Goal: Task Accomplishment & Management: Manage account settings

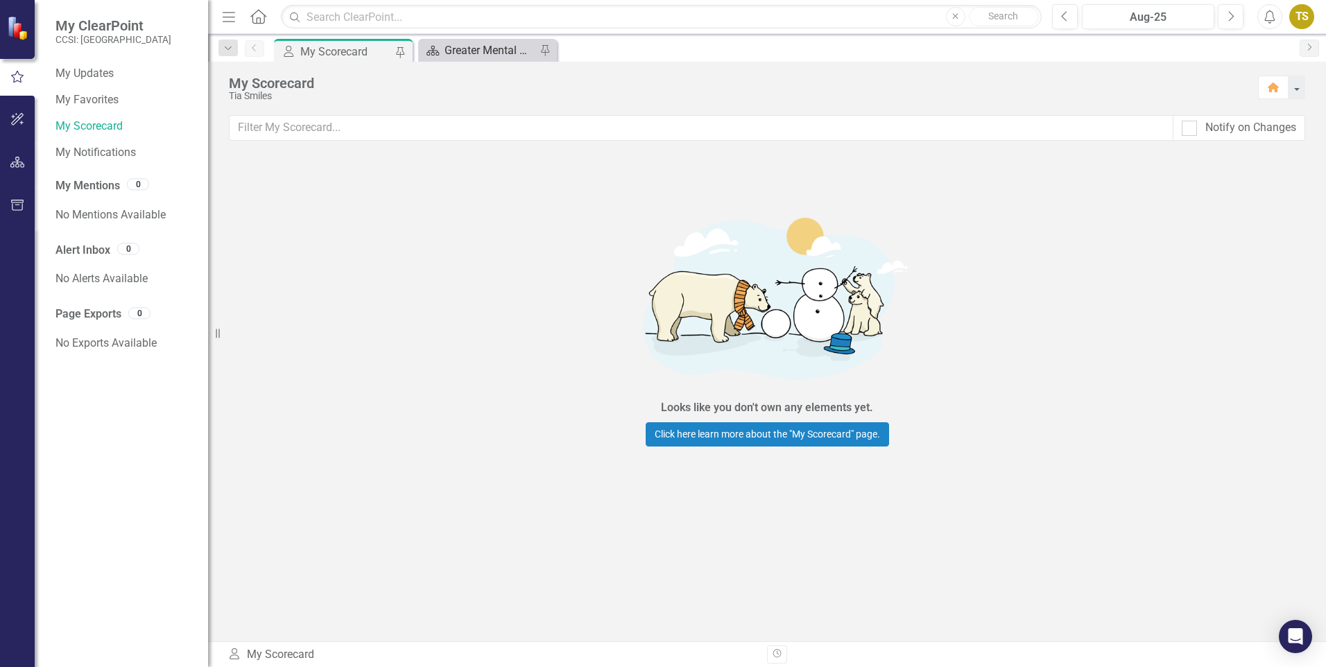
click at [465, 50] on div "Greater Mental Health of NY Landing Page" at bounding box center [491, 50] width 92 height 17
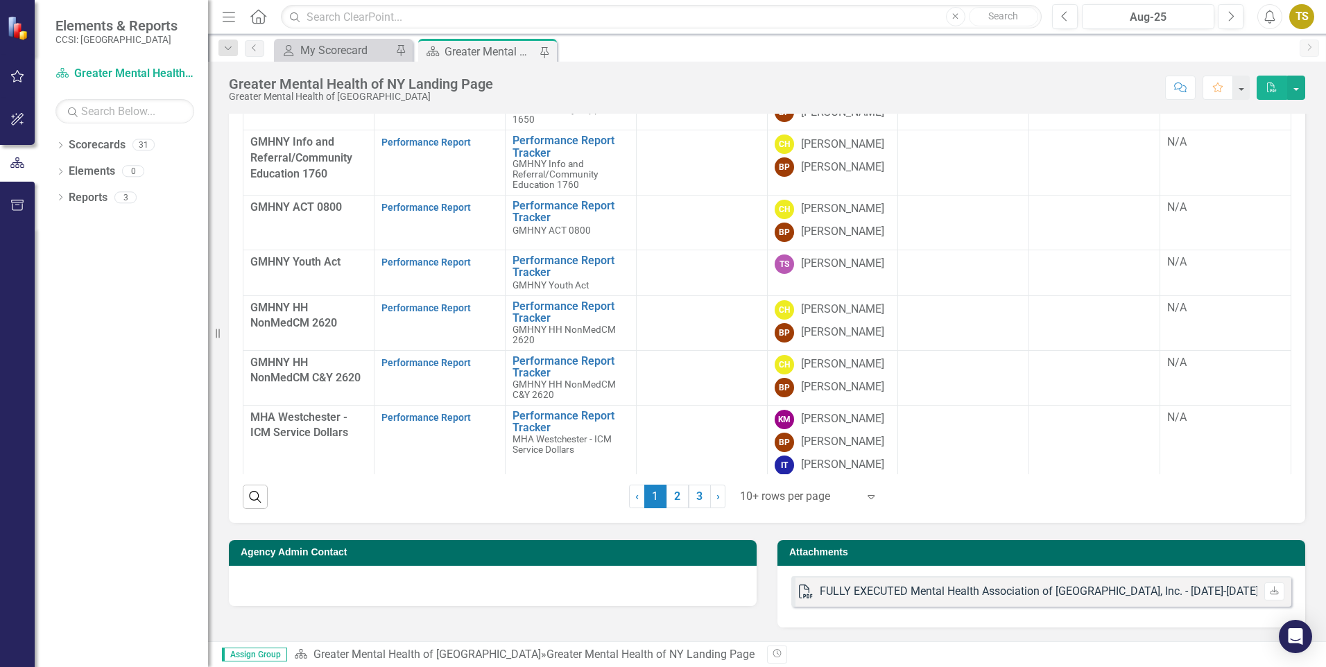
scroll to position [99, 0]
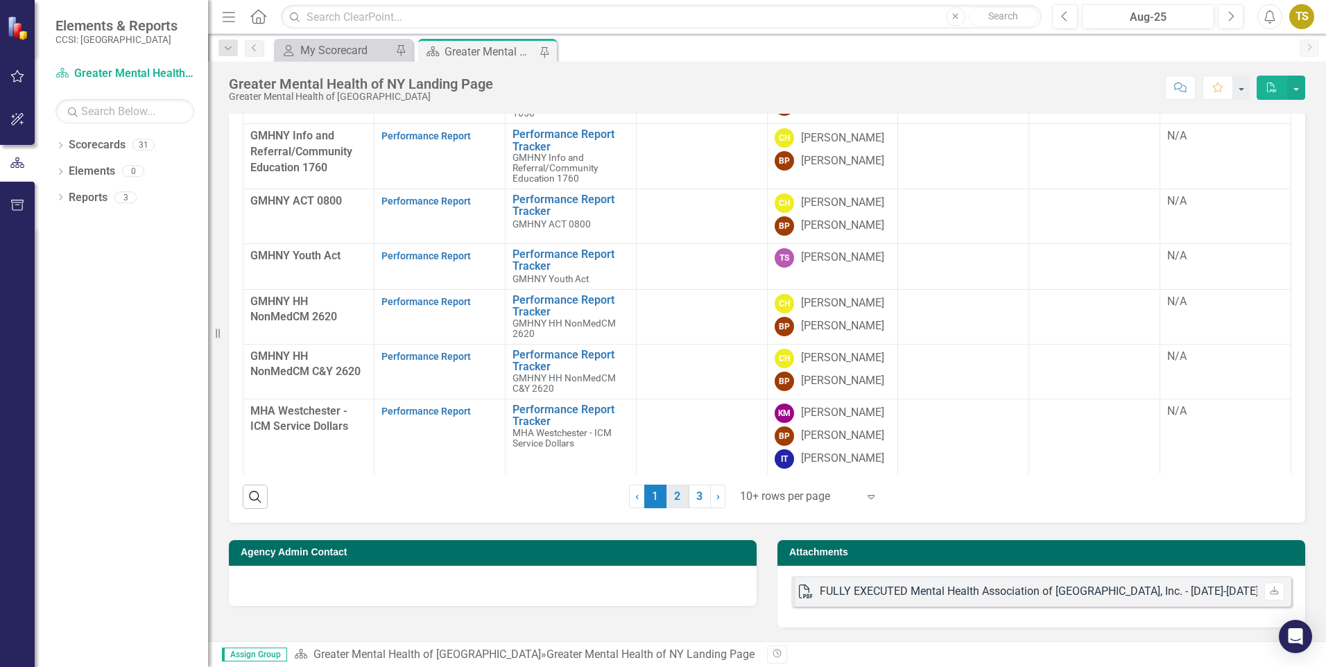
click at [676, 497] on link "2" at bounding box center [678, 497] width 22 height 24
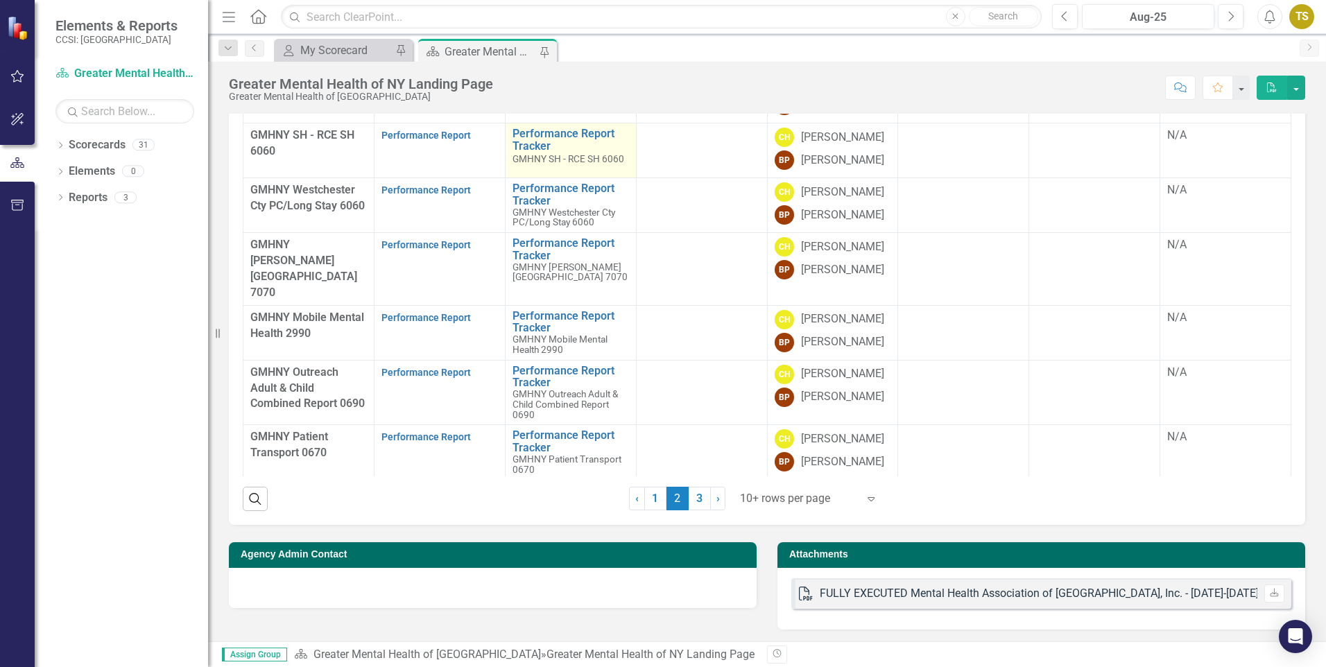
scroll to position [656, 0]
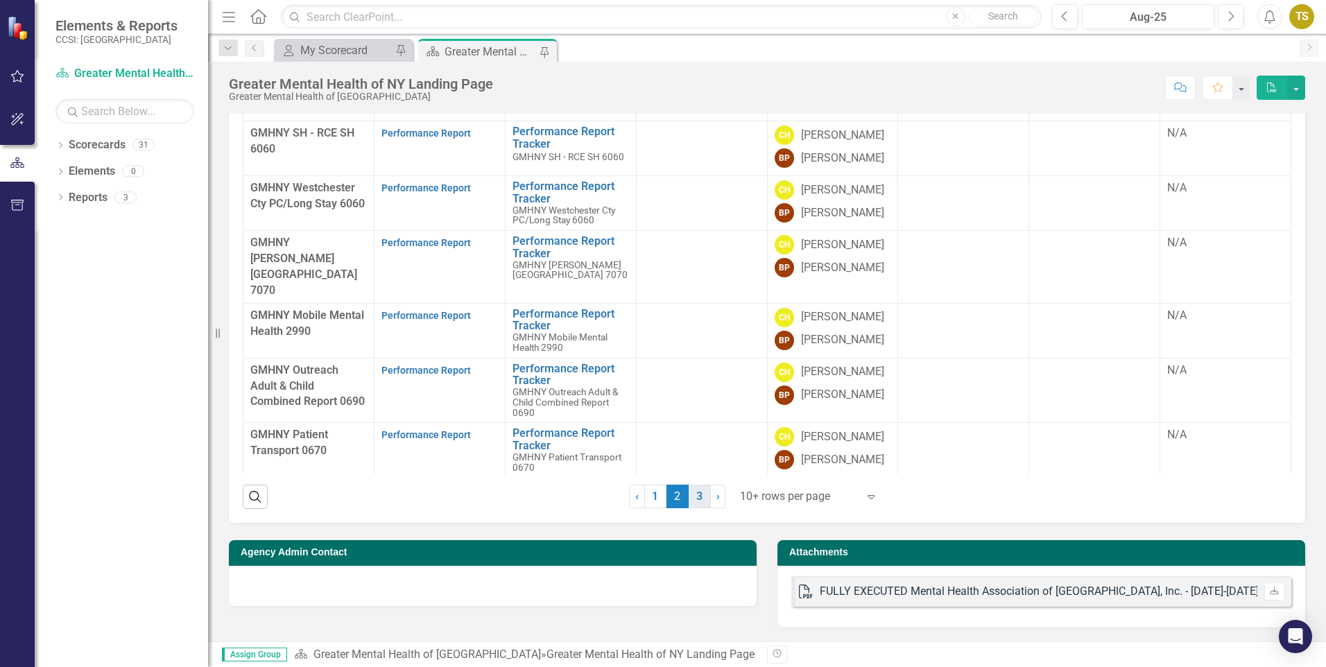
click at [698, 493] on link "3" at bounding box center [700, 497] width 22 height 24
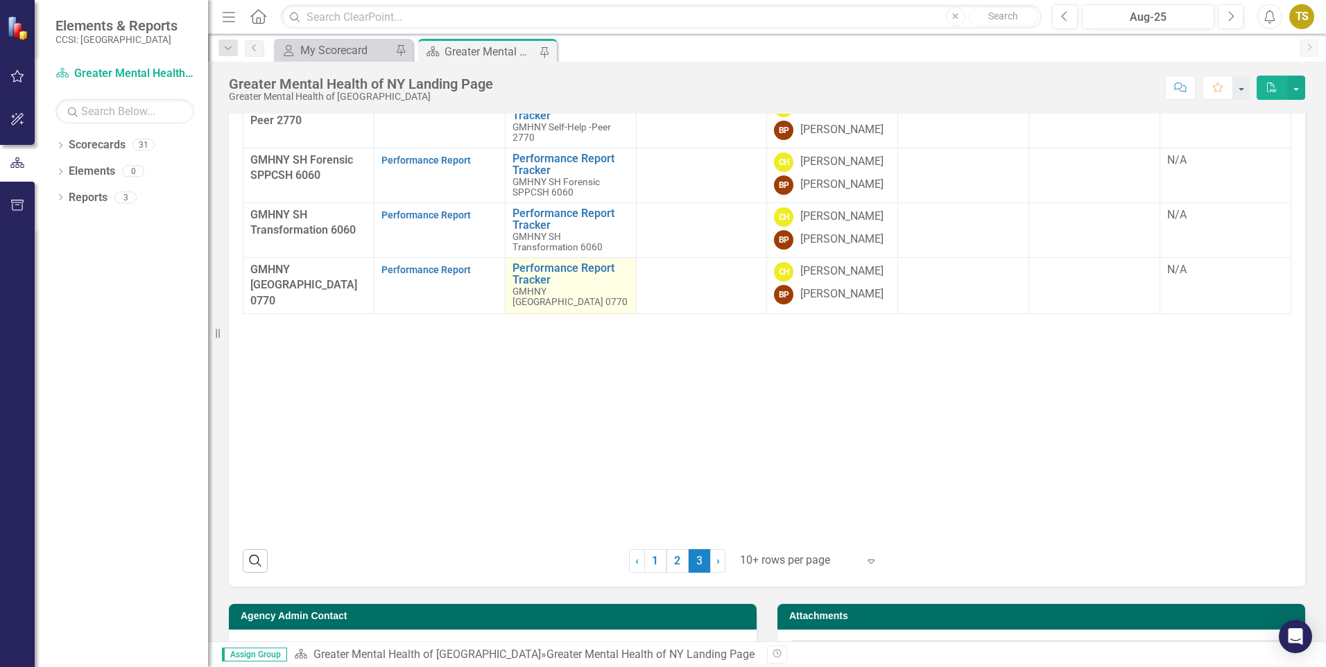
scroll to position [628, 0]
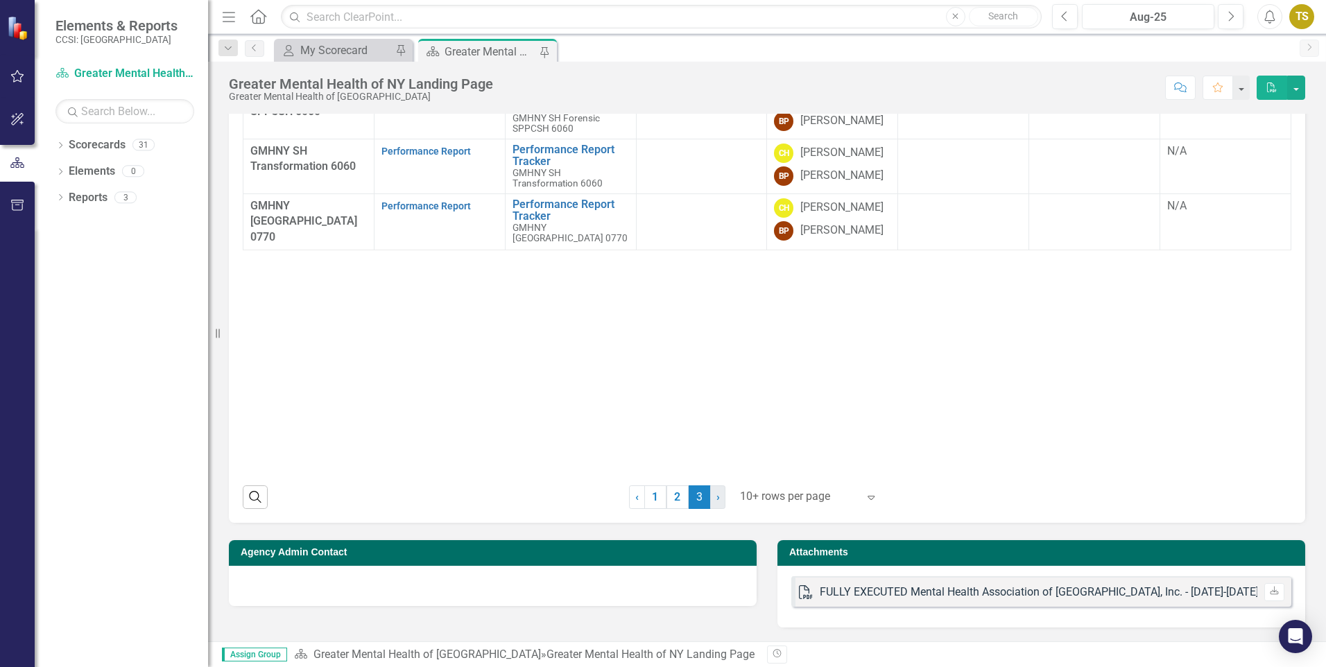
click at [717, 501] on span "›" at bounding box center [718, 496] width 3 height 13
click at [656, 503] on link "1" at bounding box center [655, 498] width 22 height 24
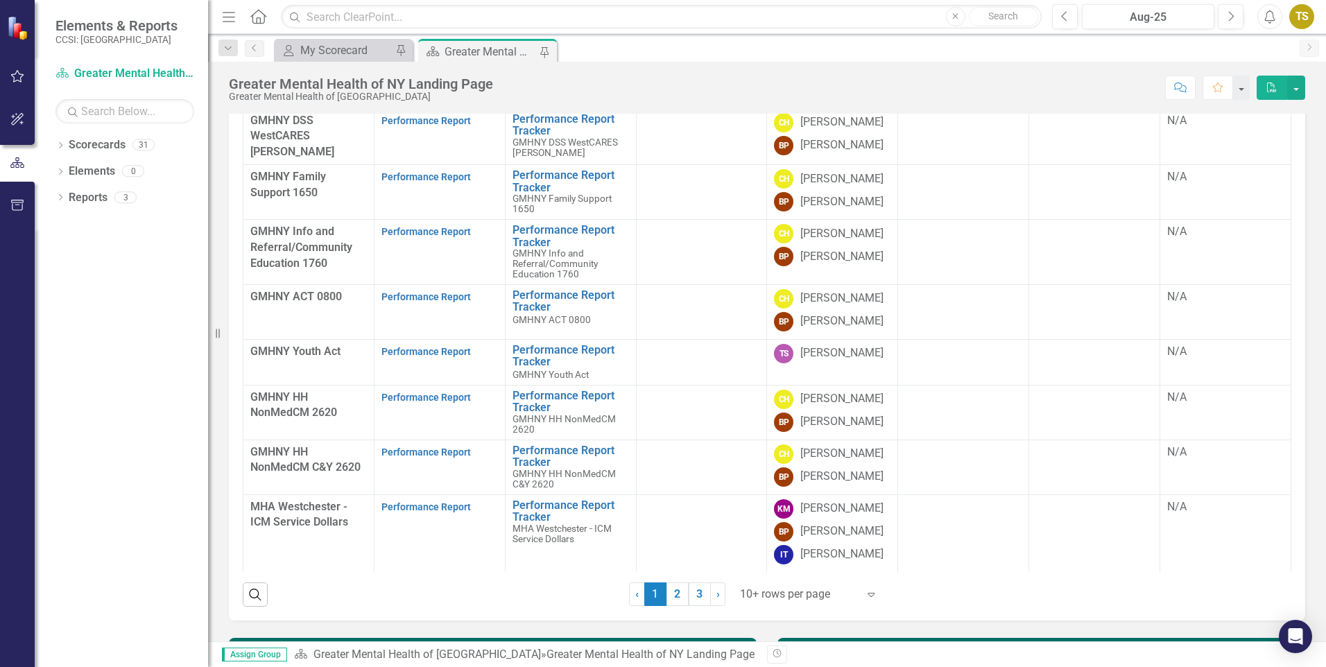
scroll to position [591, 0]
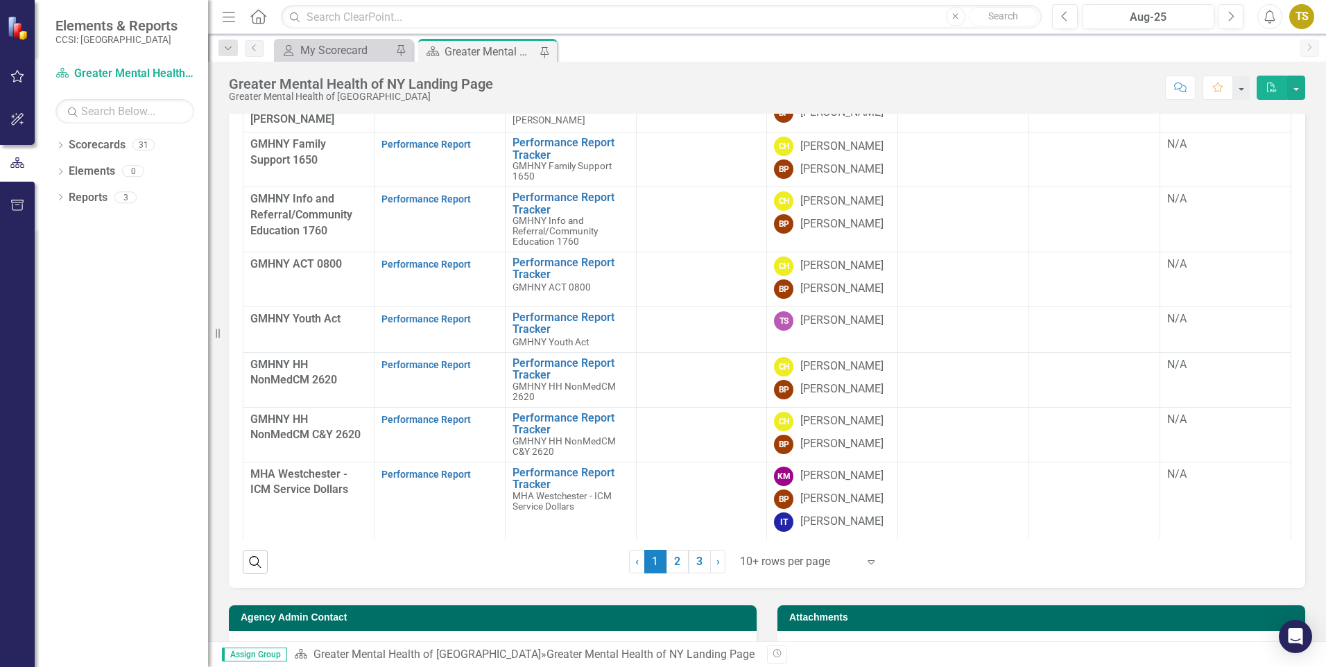
click at [657, 560] on span "1 (current)" at bounding box center [655, 562] width 22 height 24
click at [674, 561] on link "2" at bounding box center [678, 562] width 22 height 24
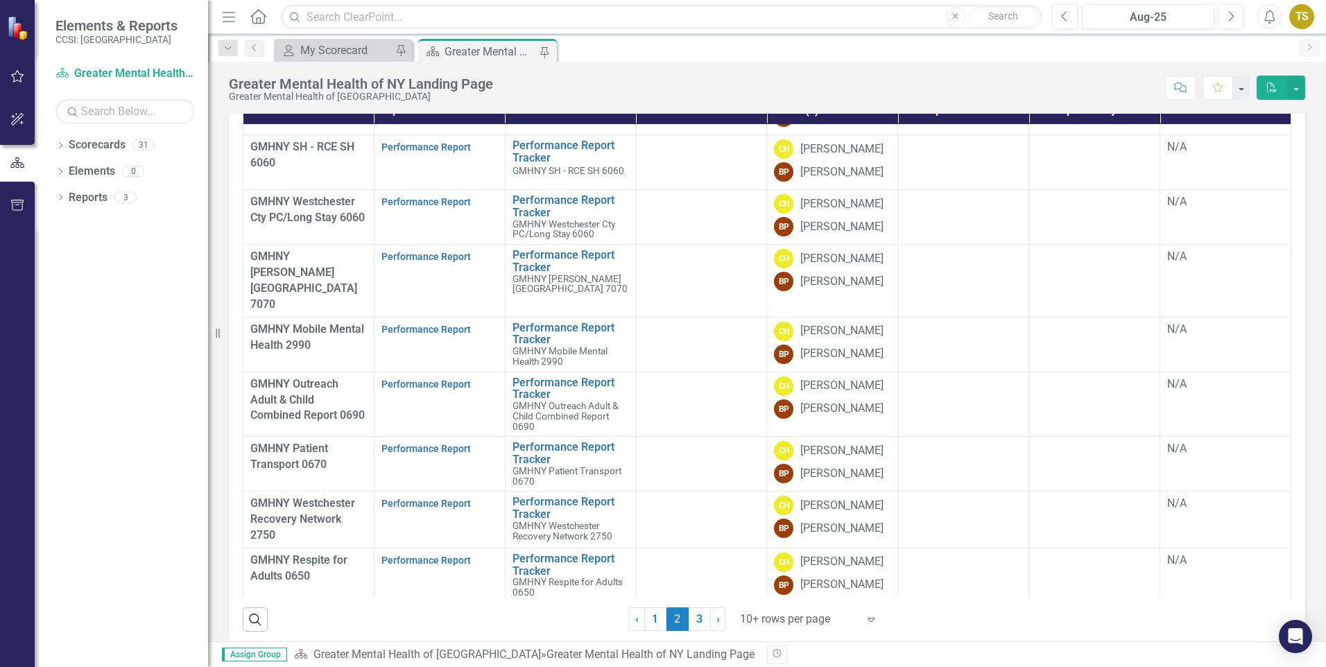
scroll to position [656, 0]
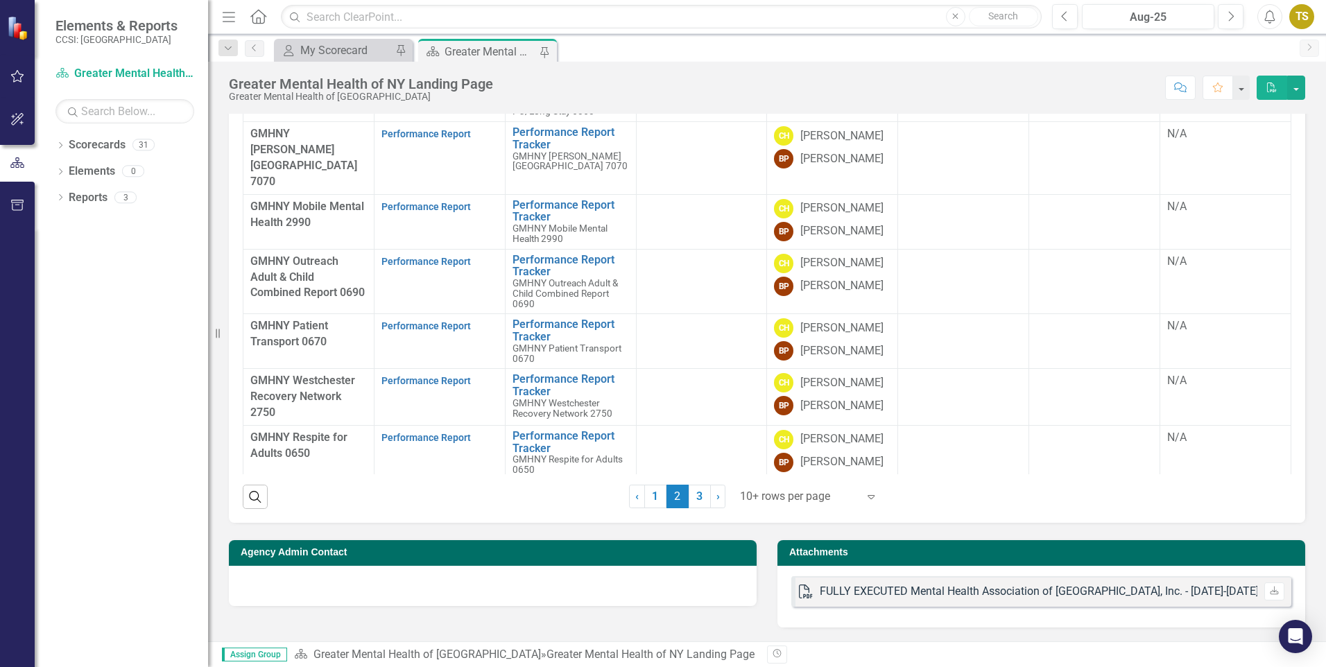
click at [314, 431] on span "GMHNY Respite for Adults 0650" at bounding box center [298, 445] width 97 height 29
click at [442, 432] on link "Performance Report" at bounding box center [426, 437] width 89 height 11
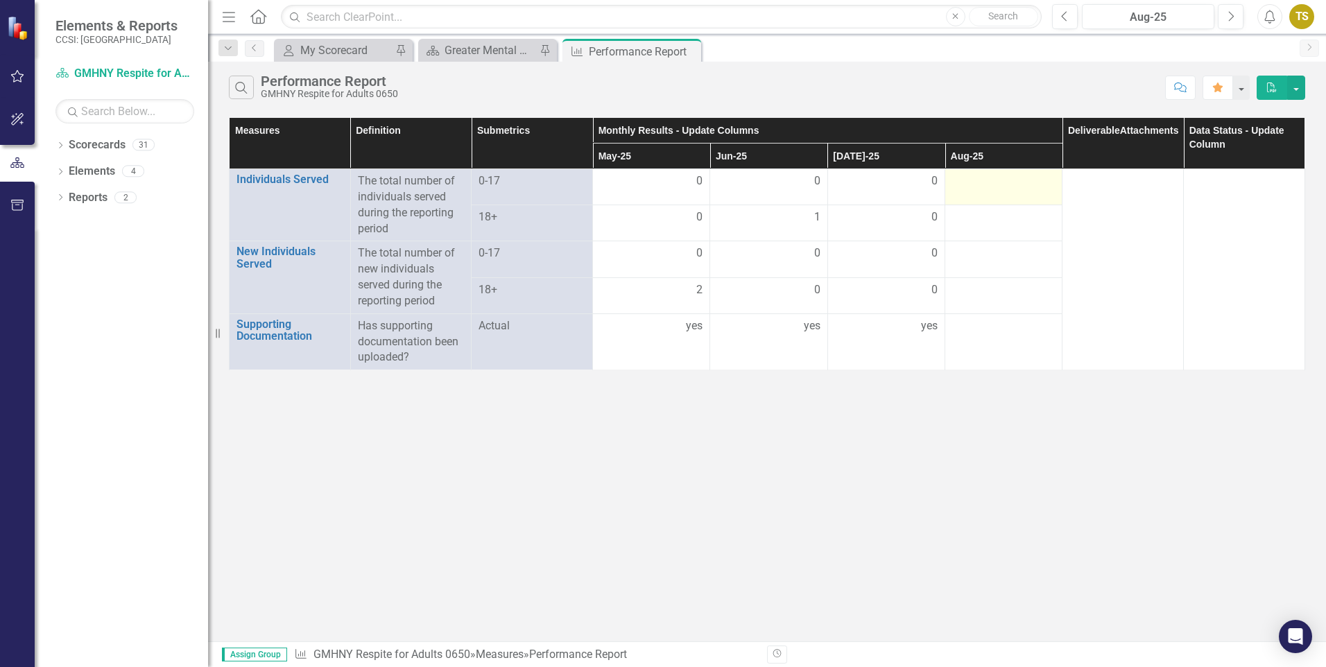
click at [1025, 192] on td at bounding box center [1003, 187] width 117 height 36
click at [1011, 191] on td at bounding box center [1003, 187] width 117 height 36
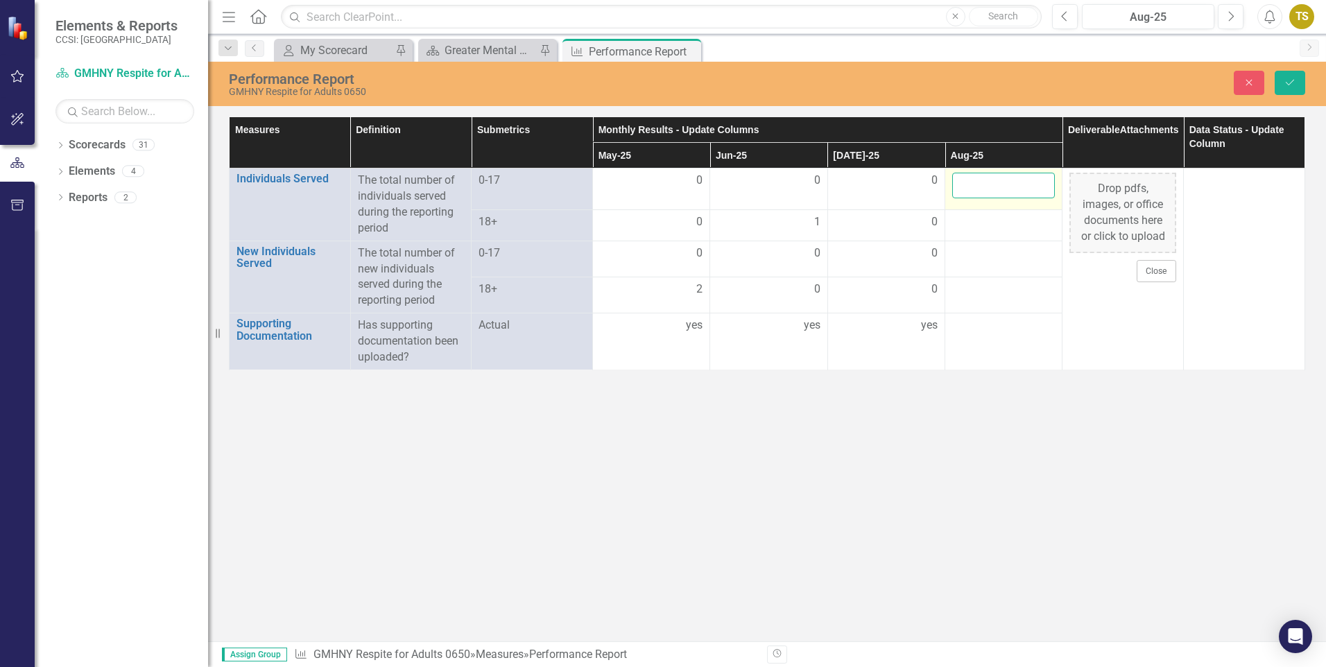
click at [1002, 191] on input "number" at bounding box center [1003, 186] width 103 height 26
type input "0"
click at [991, 228] on div at bounding box center [1003, 222] width 103 height 17
drag, startPoint x: 991, startPoint y: 228, endPoint x: 983, endPoint y: 223, distance: 9.6
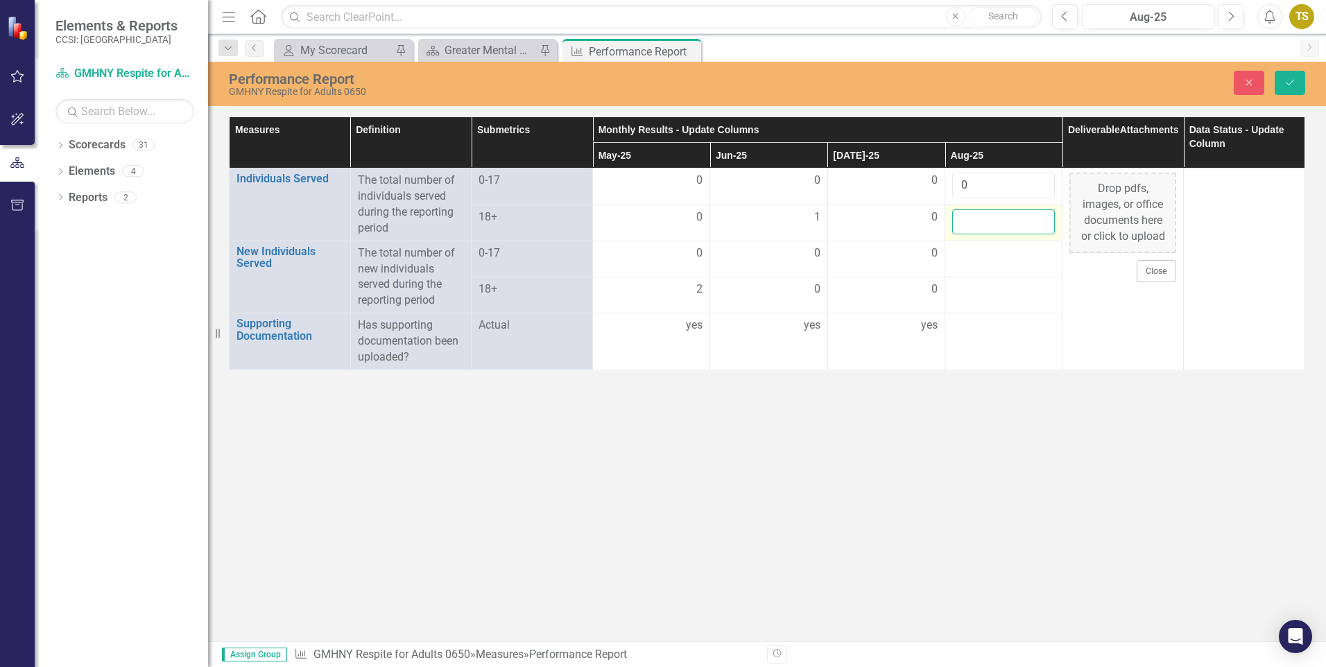
click at [983, 223] on input "number" at bounding box center [1003, 222] width 103 height 26
type input "0"
click at [982, 262] on td at bounding box center [1003, 259] width 117 height 36
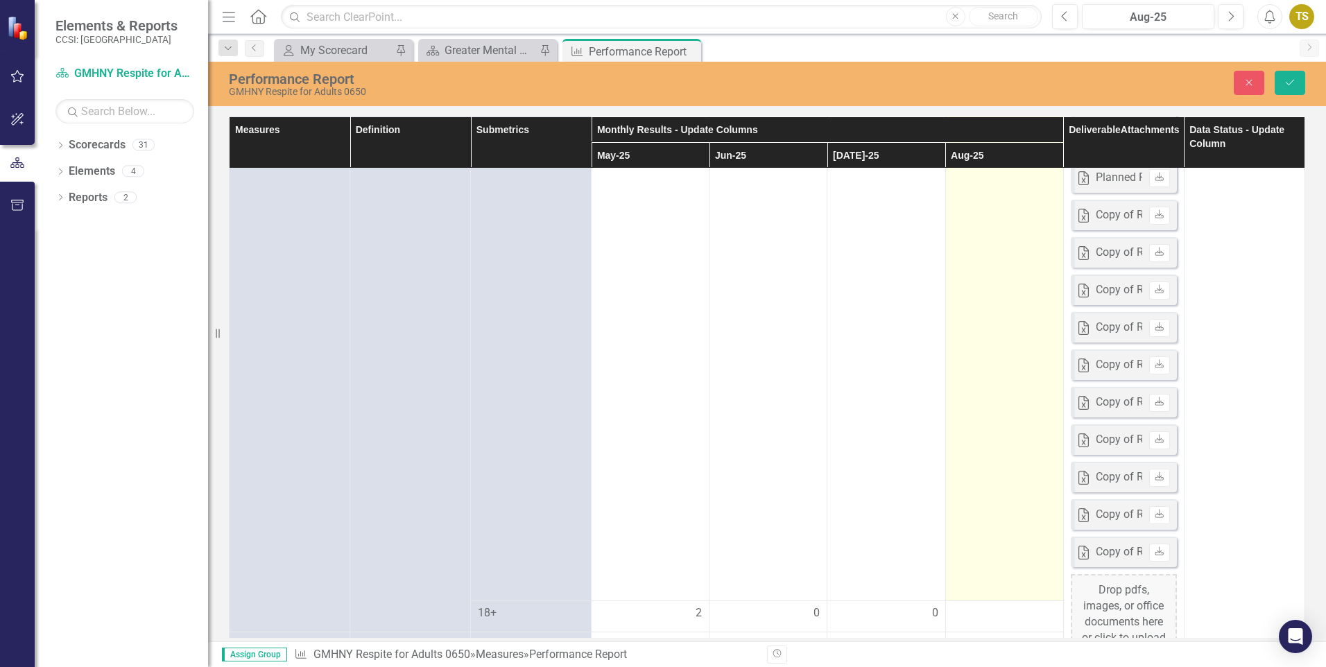
scroll to position [1484, 0]
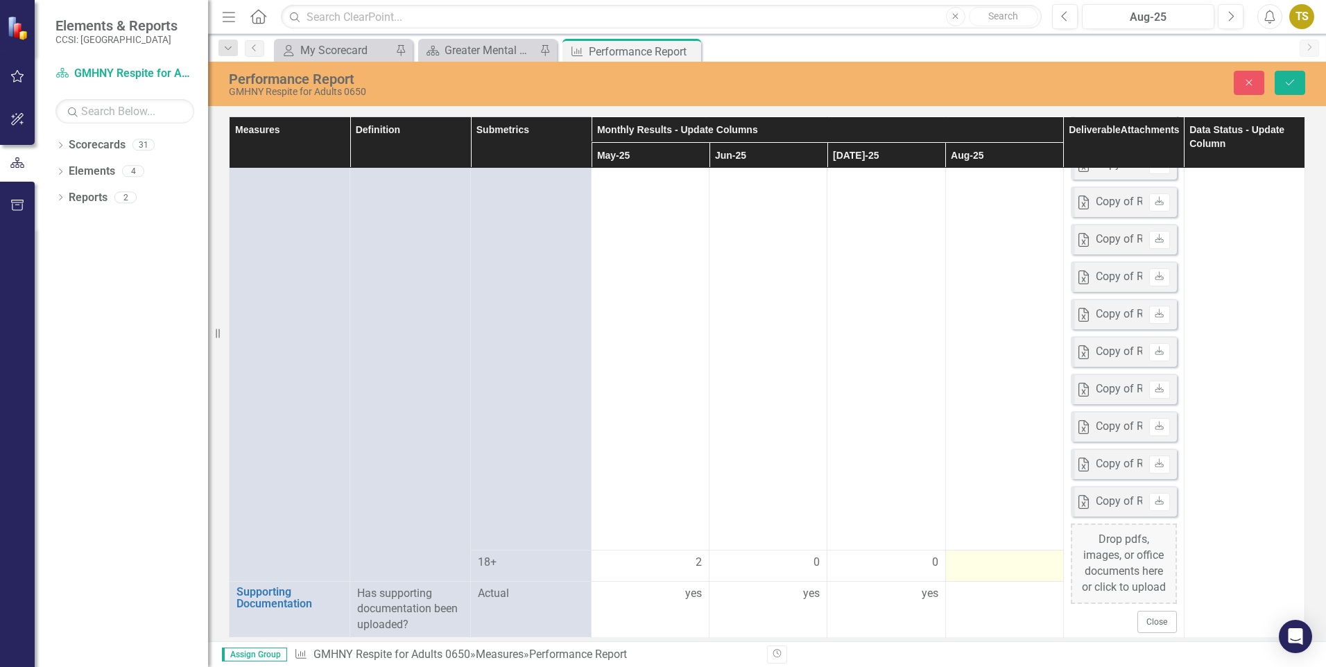
type input "0"
click at [981, 565] on div at bounding box center [1004, 563] width 103 height 17
click at [977, 565] on input "number" at bounding box center [1004, 562] width 103 height 26
type input "0"
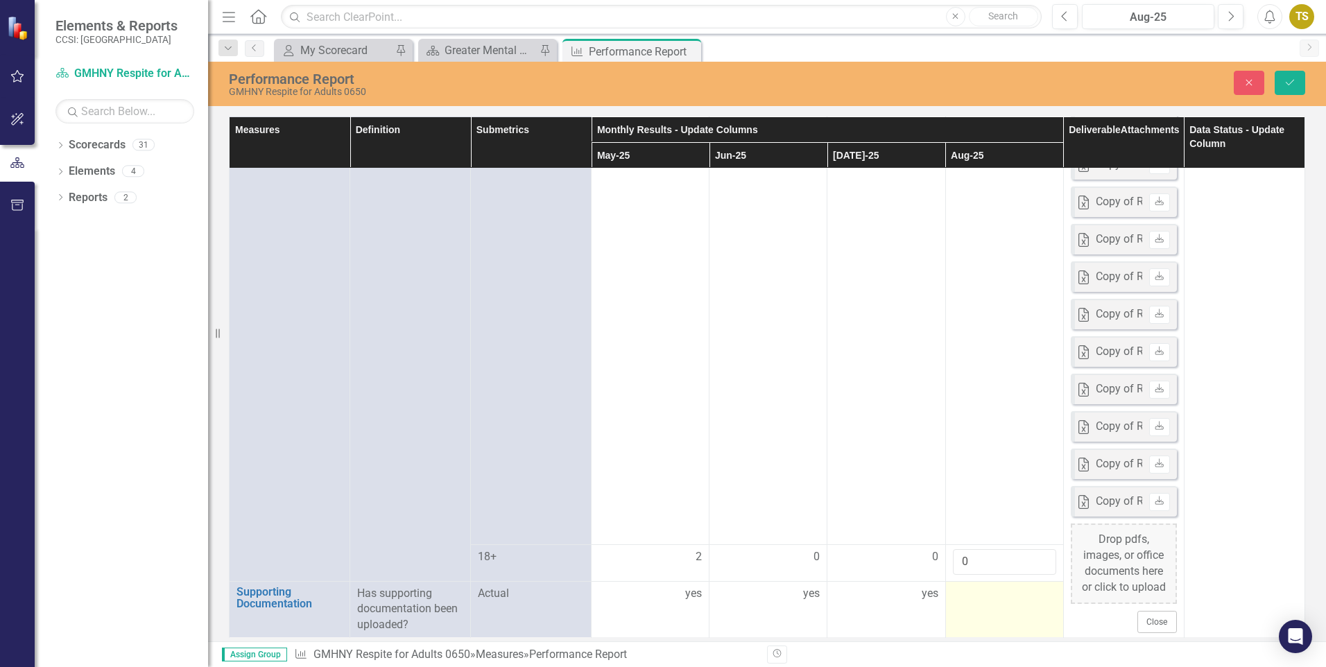
click at [988, 612] on td at bounding box center [1004, 609] width 118 height 57
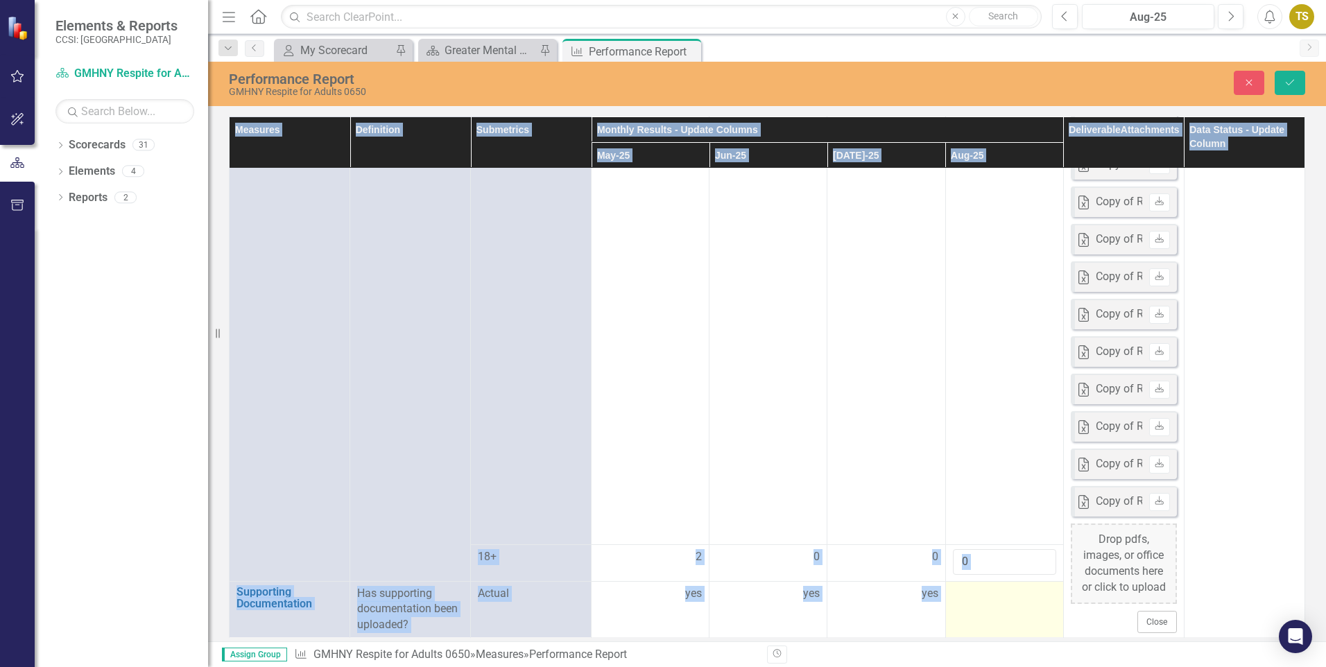
click at [988, 612] on td at bounding box center [1004, 609] width 118 height 57
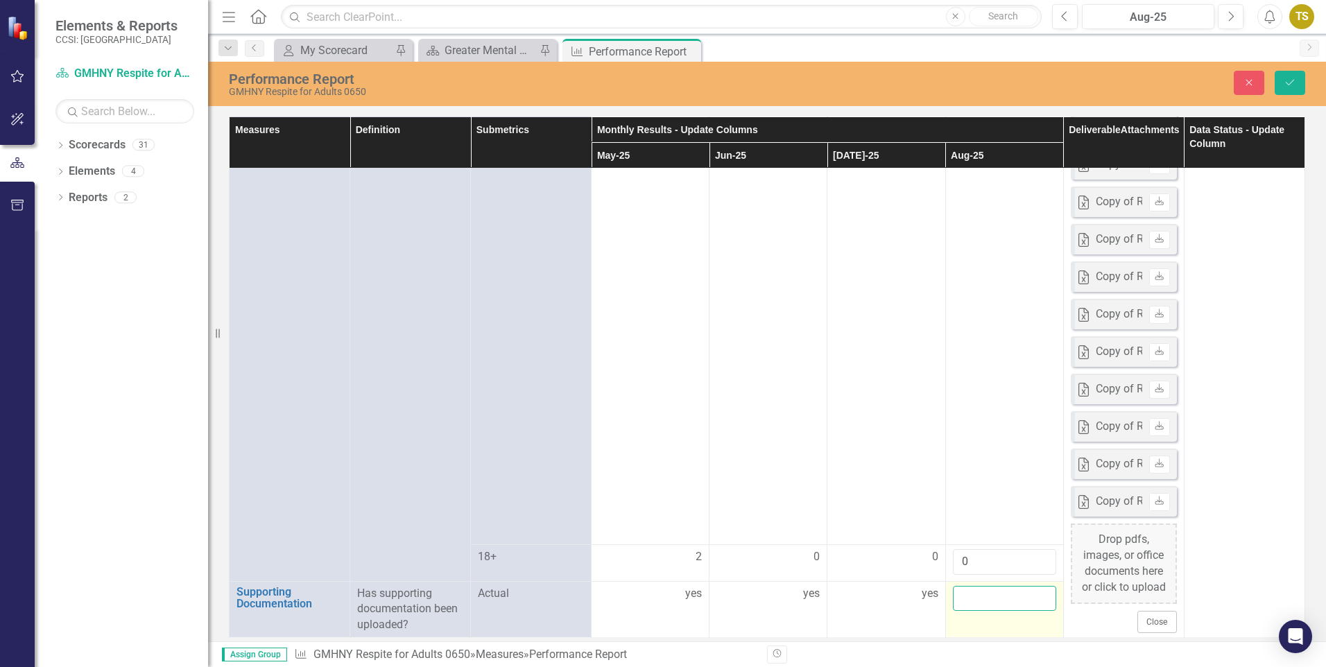
click at [988, 604] on input "text" at bounding box center [1004, 599] width 103 height 26
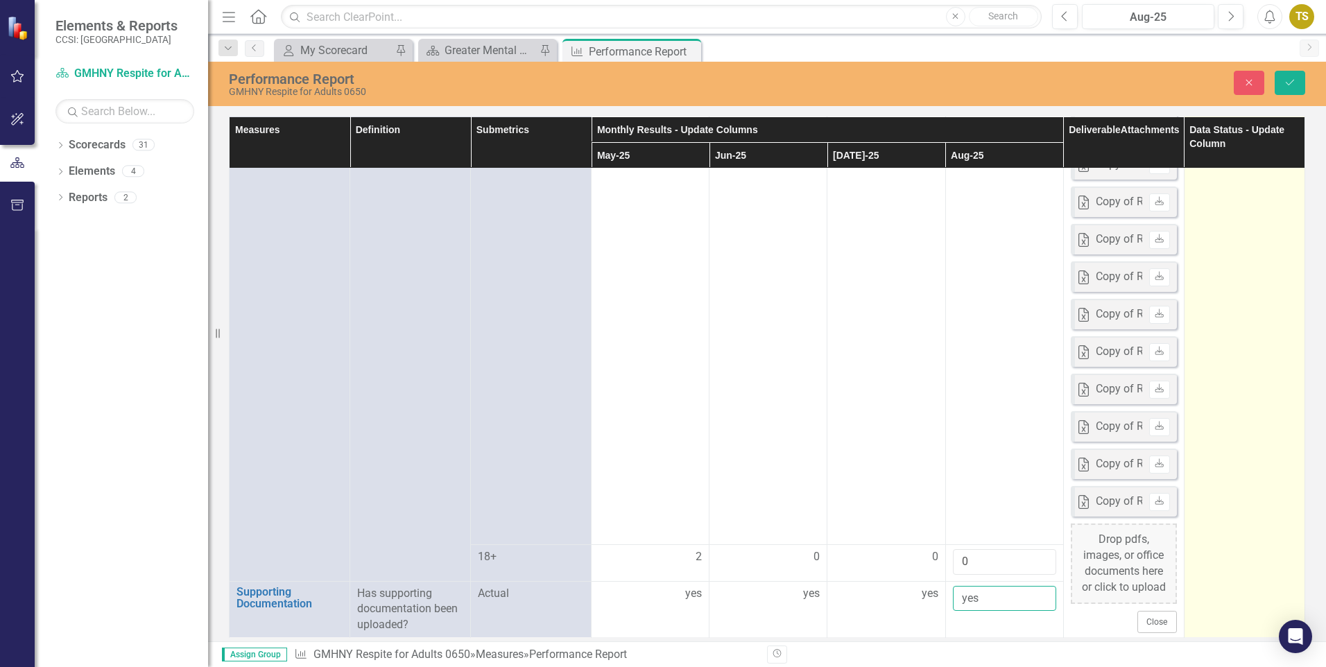
type input "yes"
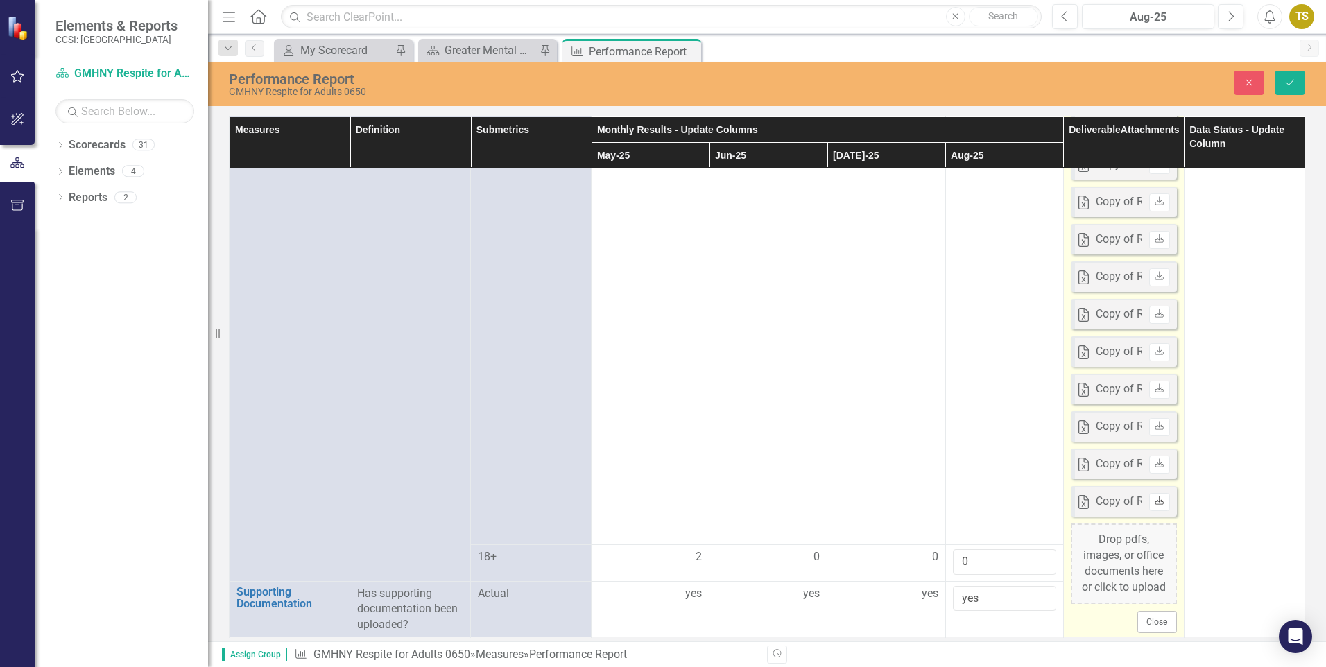
click at [1154, 503] on icon "Download" at bounding box center [1159, 501] width 10 height 8
click at [1133, 567] on div "Drop pdfs, images, or office documents here or click to upload" at bounding box center [1124, 564] width 106 height 80
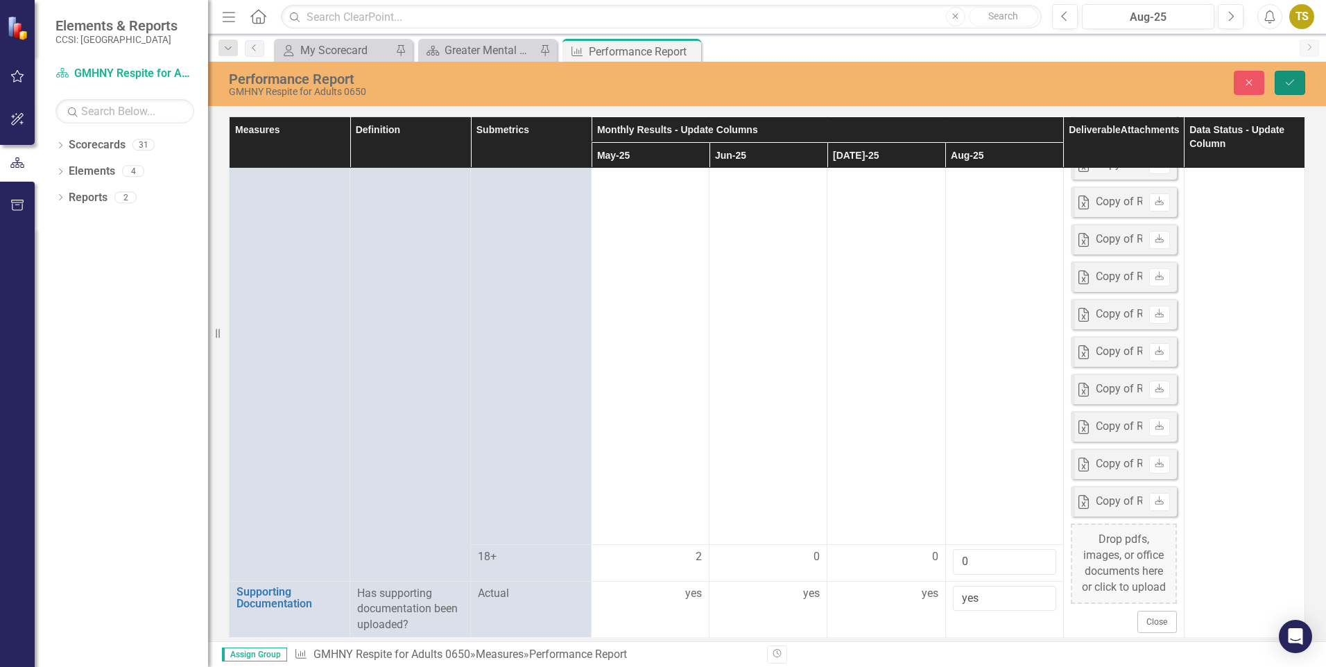
click at [1292, 80] on icon "Save" at bounding box center [1290, 83] width 12 height 10
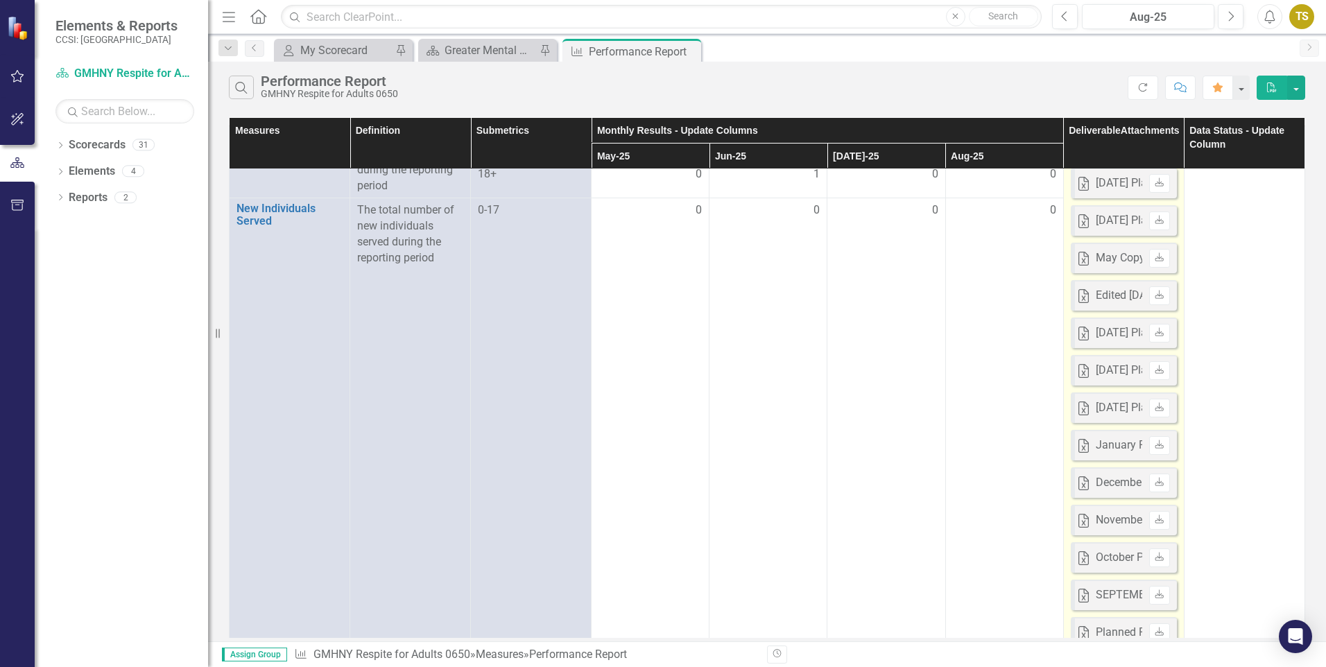
scroll to position [0, 0]
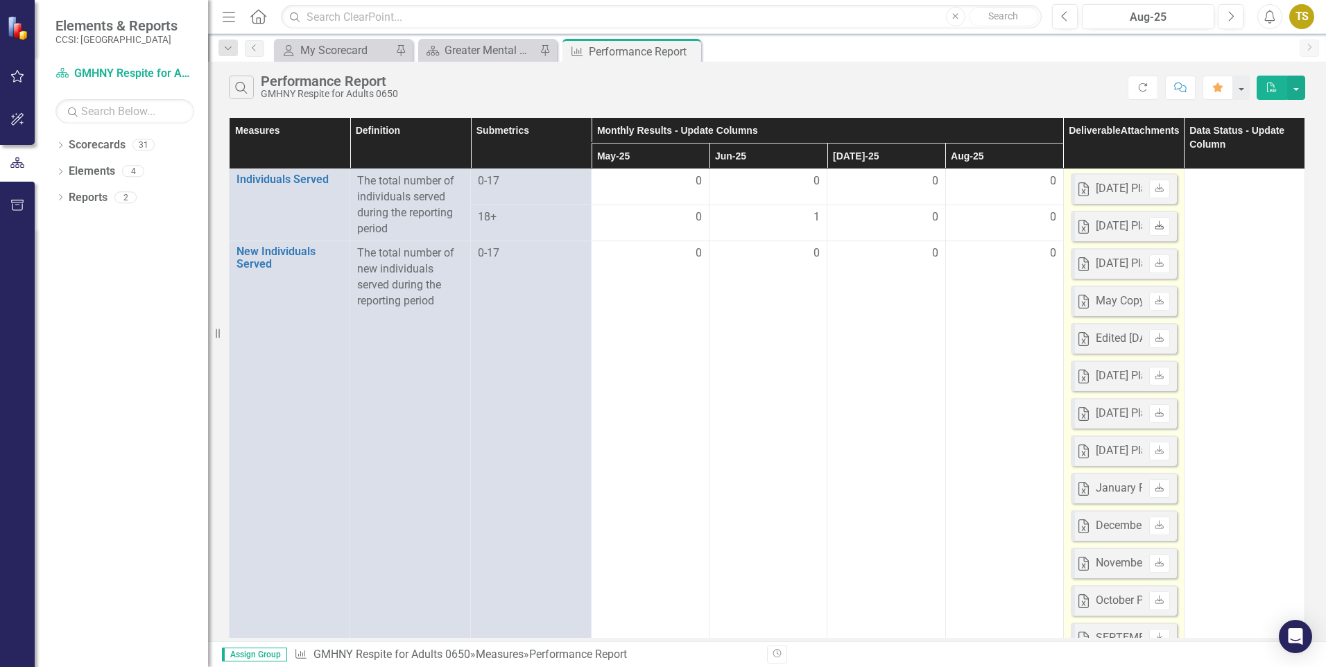
click at [1149, 228] on link "Download" at bounding box center [1159, 226] width 20 height 18
click at [1154, 189] on icon "Download" at bounding box center [1159, 189] width 10 height 8
click at [1156, 264] on icon at bounding box center [1160, 262] width 8 height 8
